Goal: Check status: Check status

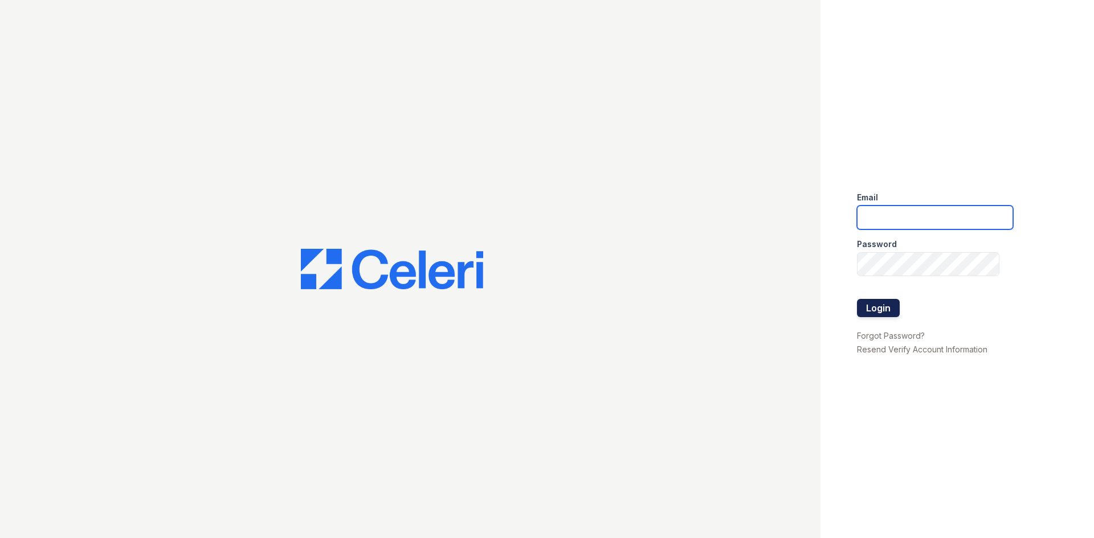
type input "renewonridgewoodtemp@trinity-pm.com"
click at [881, 306] on button "Login" at bounding box center [878, 308] width 43 height 18
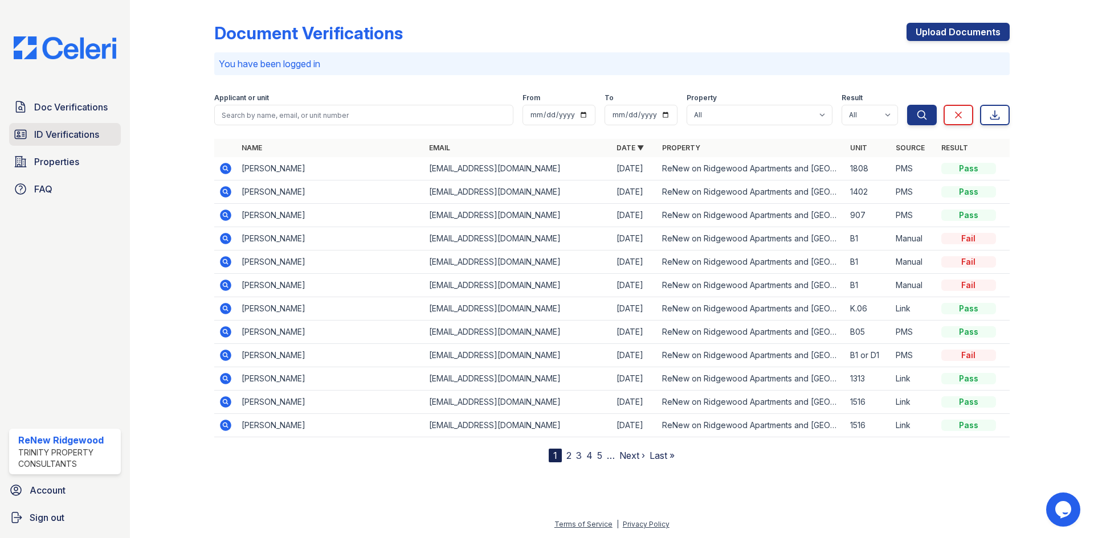
click at [92, 134] on span "ID Verifications" at bounding box center [66, 135] width 65 height 14
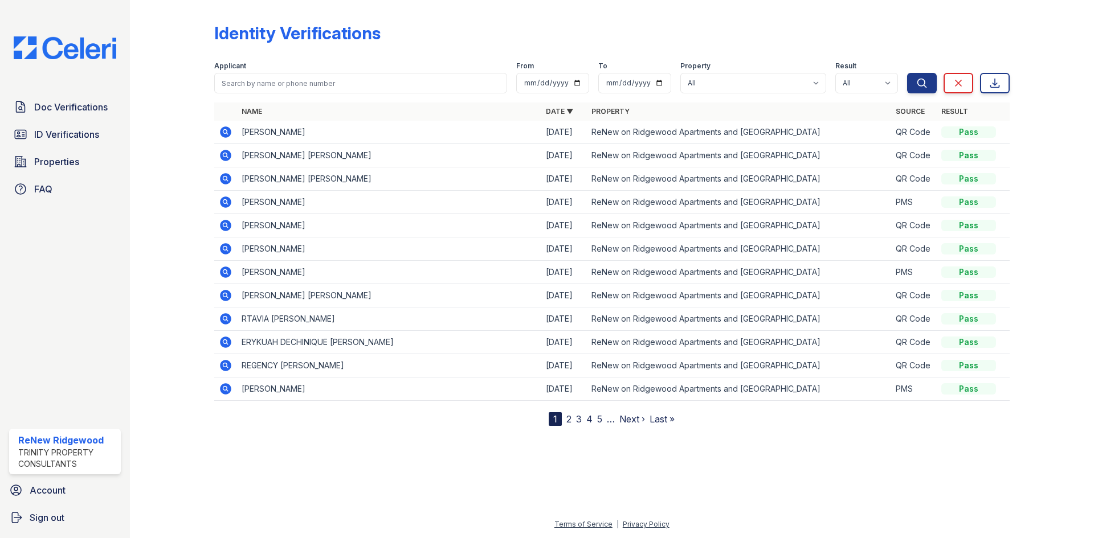
click at [228, 156] on icon at bounding box center [225, 155] width 11 height 11
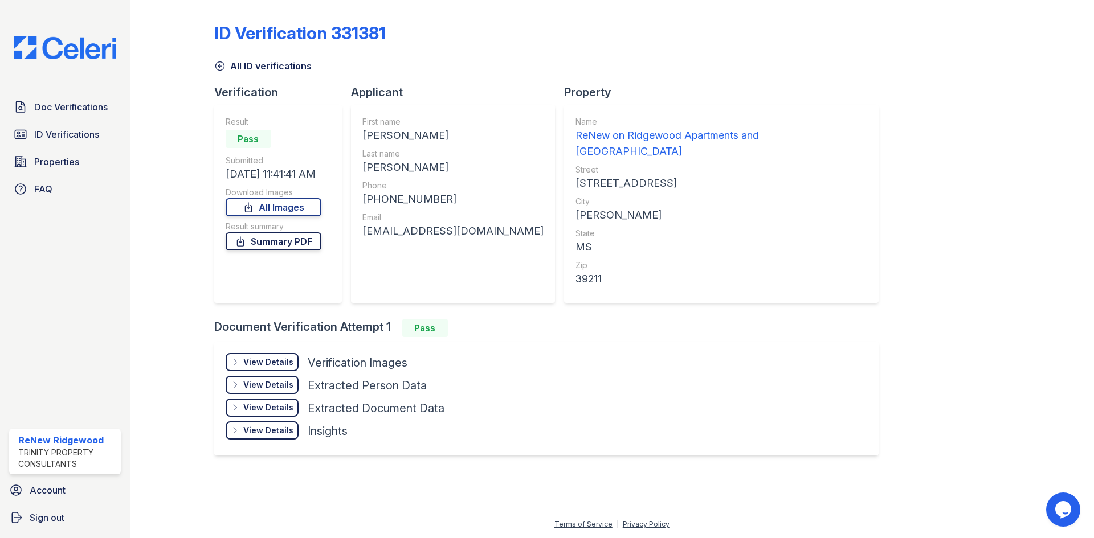
click at [298, 240] on link "Summary PDF" at bounding box center [274, 241] width 96 height 18
click at [250, 63] on link "All ID verifications" at bounding box center [262, 66] width 97 height 14
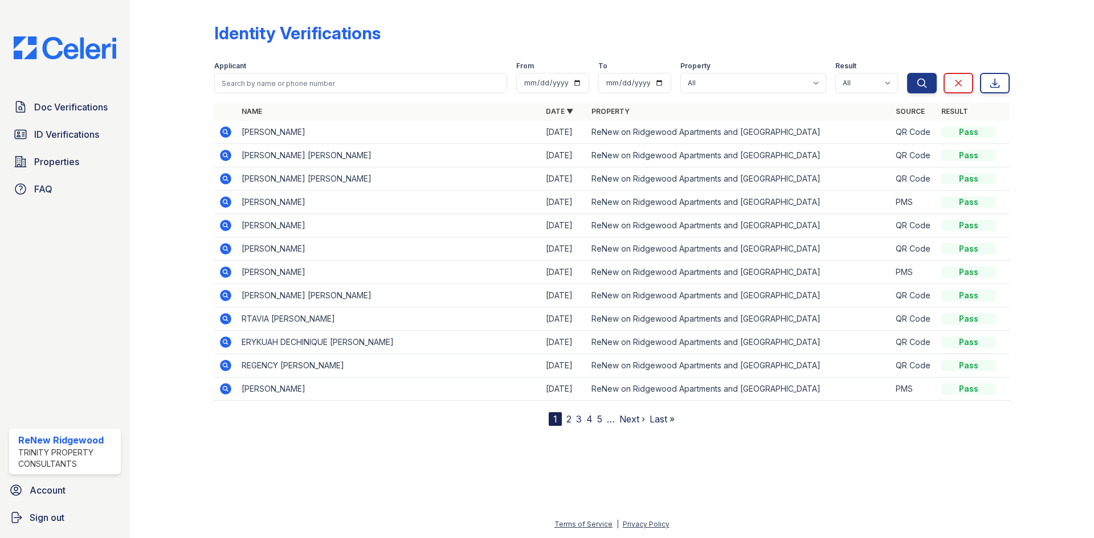
click at [230, 134] on icon at bounding box center [225, 131] width 11 height 11
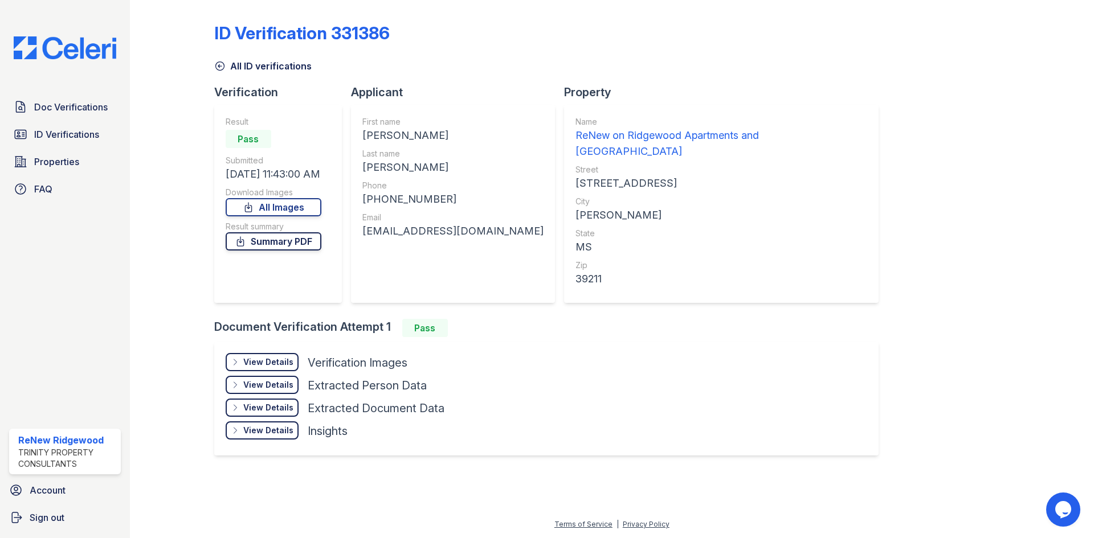
click at [305, 243] on link "Summary PDF" at bounding box center [274, 241] width 96 height 18
click at [317, 205] on link "All Images" at bounding box center [274, 207] width 96 height 18
click at [221, 67] on icon at bounding box center [219, 65] width 11 height 11
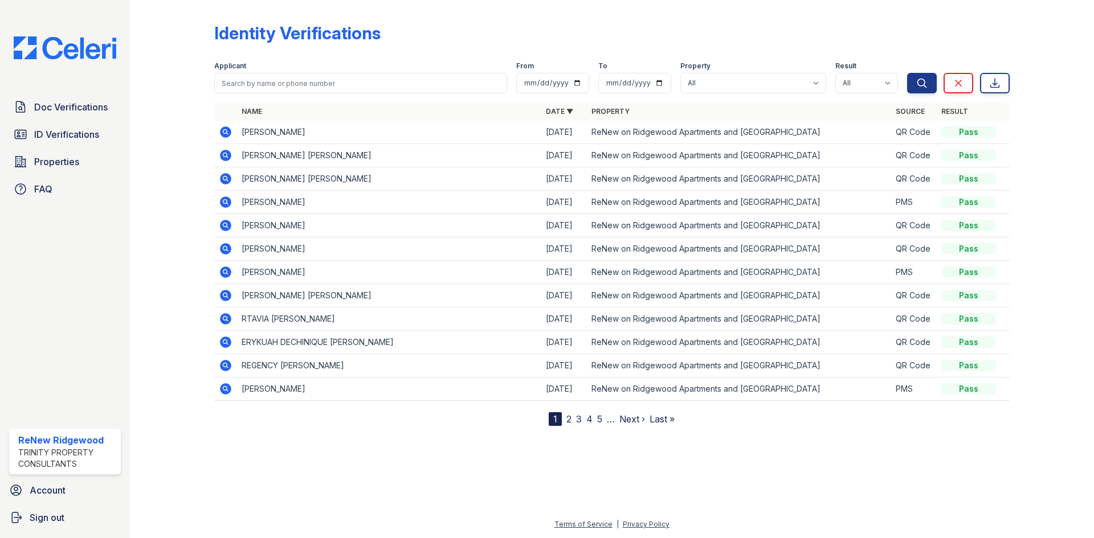
click at [223, 132] on icon at bounding box center [226, 132] width 14 height 14
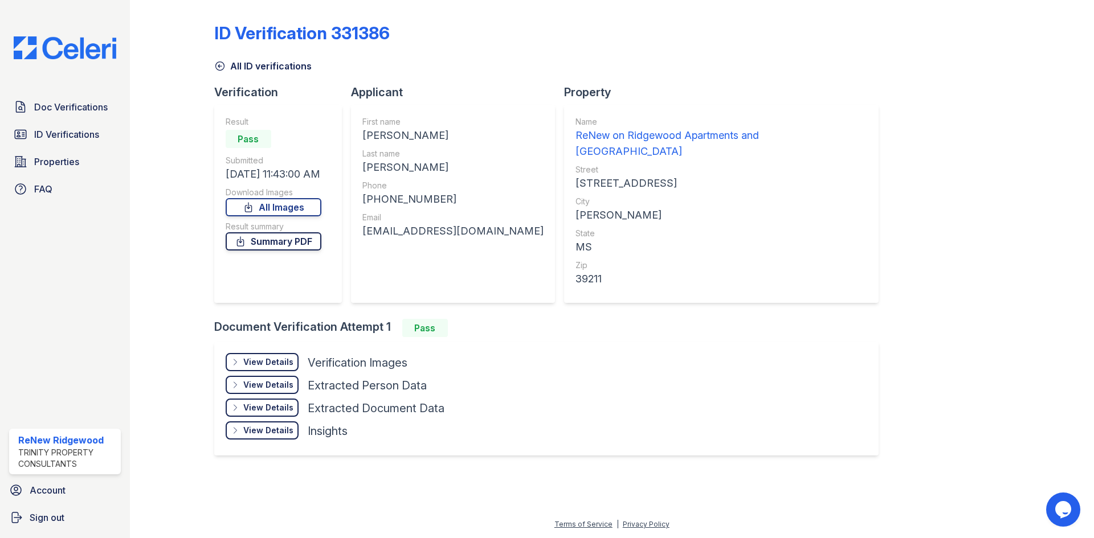
click at [307, 239] on link "Summary PDF" at bounding box center [274, 241] width 96 height 18
click at [293, 208] on link "All Images" at bounding box center [274, 207] width 96 height 18
click at [265, 67] on link "All ID verifications" at bounding box center [262, 66] width 97 height 14
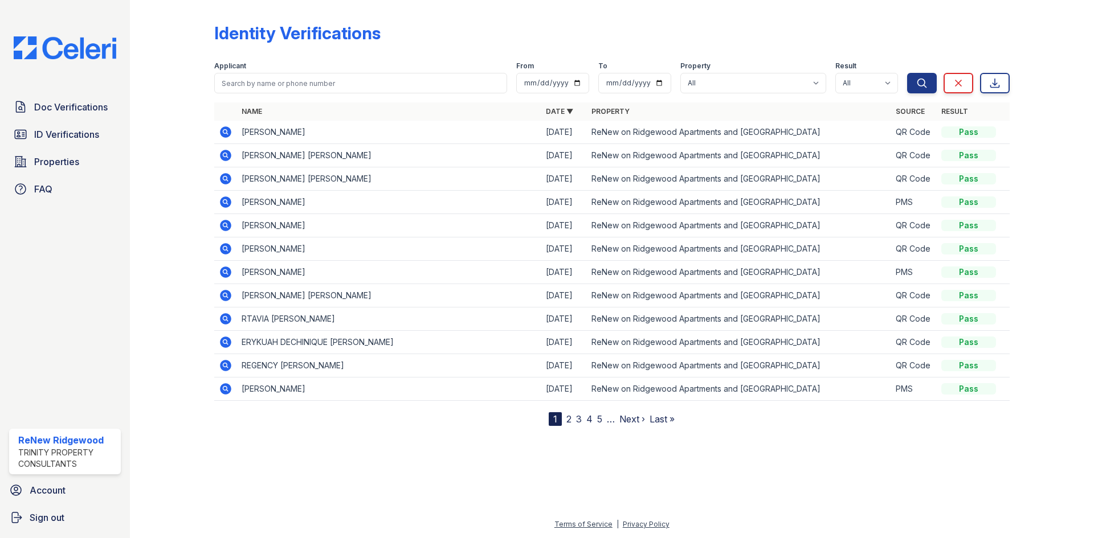
click at [223, 155] on icon at bounding box center [226, 156] width 14 height 14
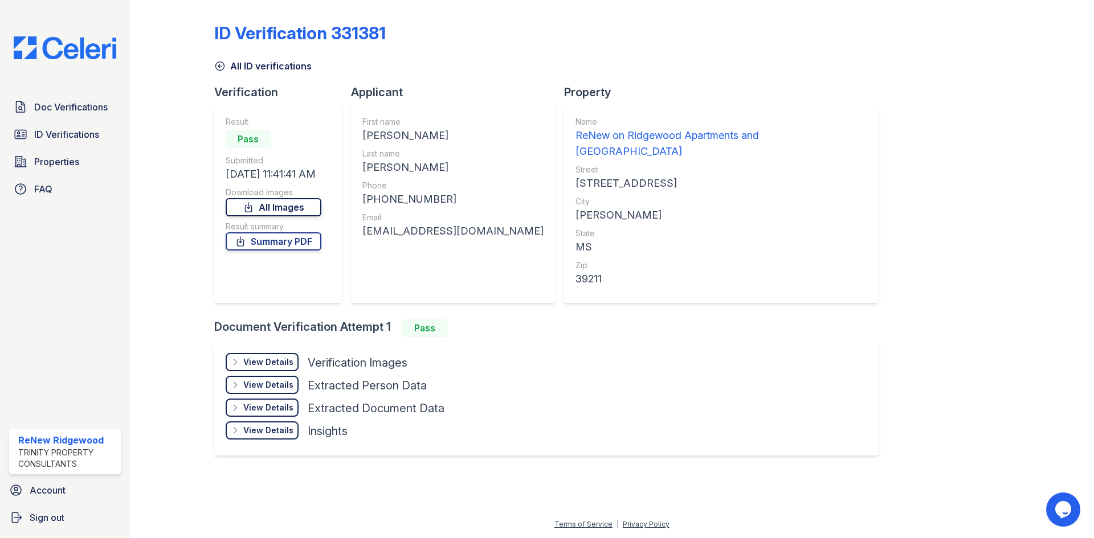
click at [308, 206] on link "All Images" at bounding box center [274, 207] width 96 height 18
click at [729, 53] on div "All ID verifications" at bounding box center [611, 62] width 795 height 21
click at [226, 64] on link "All ID verifications" at bounding box center [262, 66] width 97 height 14
